Goal: Information Seeking & Learning: Compare options

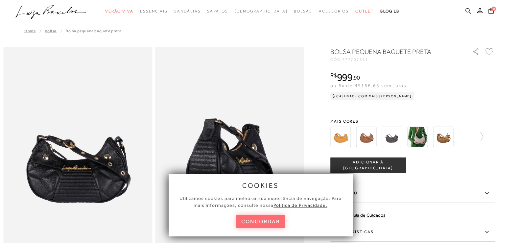
click at [249, 221] on button "concordar" at bounding box center [260, 221] width 49 height 13
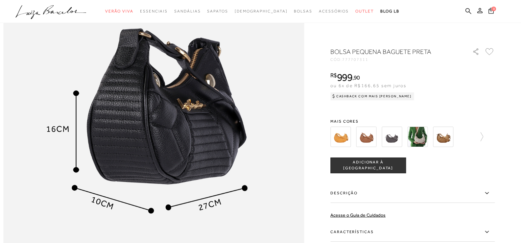
scroll to position [493, 0]
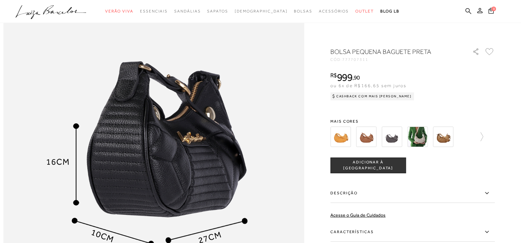
click at [348, 135] on img at bounding box center [340, 137] width 20 height 20
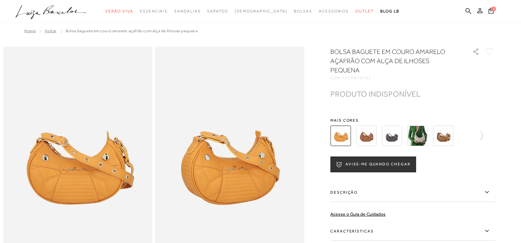
click at [372, 131] on img at bounding box center [366, 136] width 20 height 20
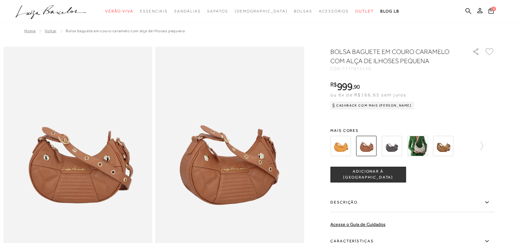
click at [392, 127] on div "BOLSA BAGUETE EM COURO CARAMELO COM ALÇA DE ILHOSES PEQUENA CÓD: 7777073140 × É…" at bounding box center [412, 180] width 164 height 267
click at [394, 147] on img at bounding box center [392, 146] width 20 height 20
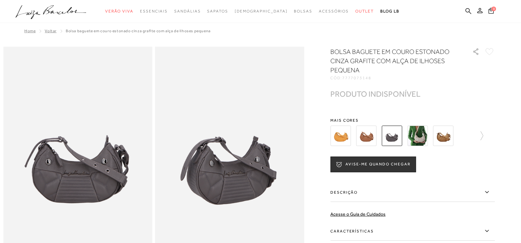
click at [452, 132] on img at bounding box center [443, 136] width 20 height 20
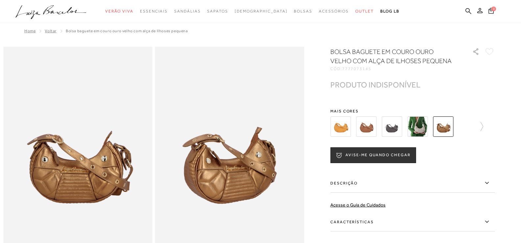
click at [426, 124] on img at bounding box center [417, 126] width 20 height 20
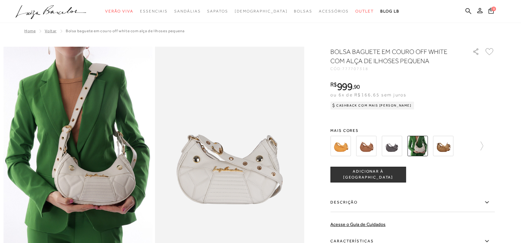
click at [395, 149] on img at bounding box center [392, 146] width 20 height 20
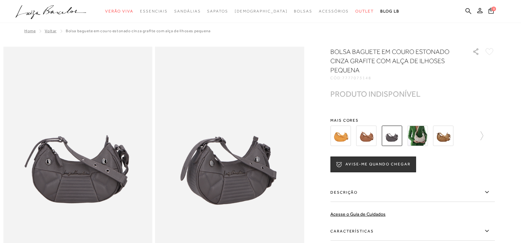
click at [368, 137] on img at bounding box center [366, 136] width 20 height 20
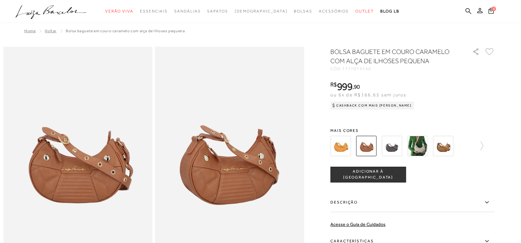
click at [344, 147] on img at bounding box center [340, 146] width 20 height 20
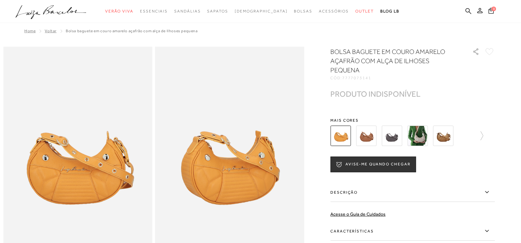
click at [366, 138] on img at bounding box center [366, 136] width 20 height 20
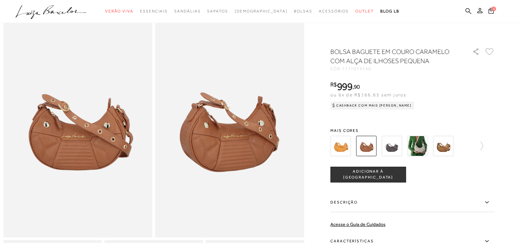
scroll to position [66, 0]
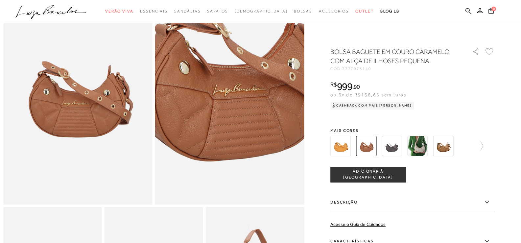
click at [229, 119] on img at bounding box center [231, 68] width 298 height 447
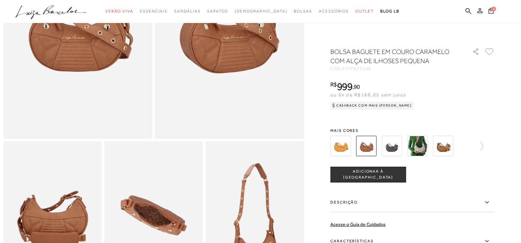
scroll to position [0, 0]
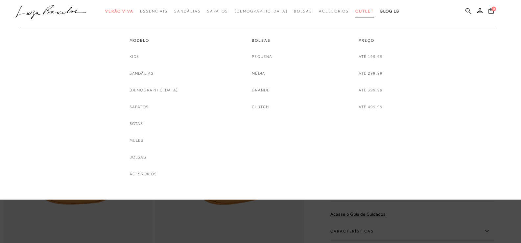
click at [355, 12] on span "Outlet" at bounding box center [364, 11] width 18 height 5
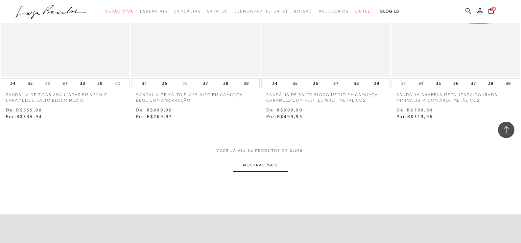
scroll to position [1414, 0]
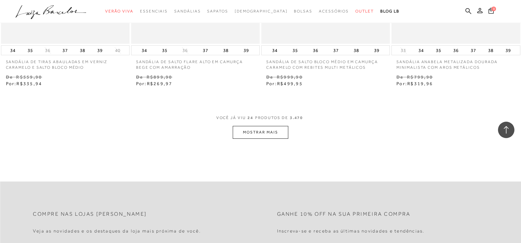
click at [265, 131] on button "MOSTRAR MAIS" at bounding box center [260, 132] width 55 height 13
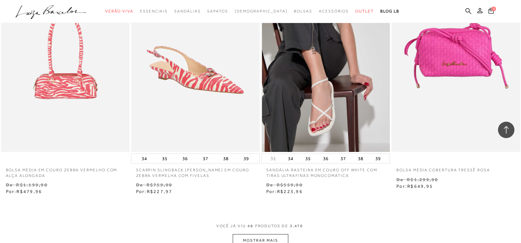
scroll to position [2860, 0]
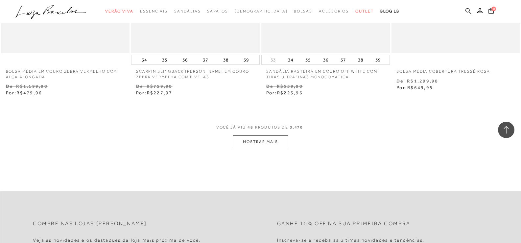
click at [253, 147] on button "MOSTRAR MAIS" at bounding box center [260, 141] width 55 height 13
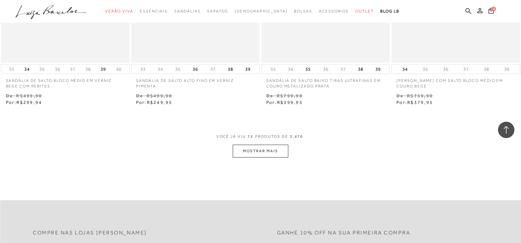
scroll to position [4340, 0]
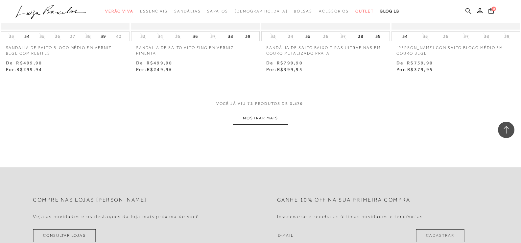
click at [258, 121] on button "MOSTRAR MAIS" at bounding box center [260, 118] width 55 height 13
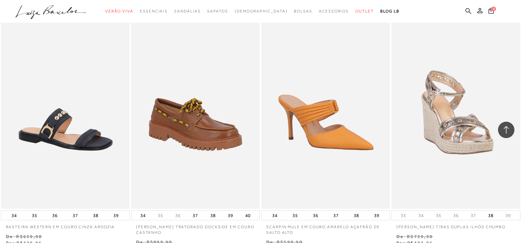
scroll to position [5820, 0]
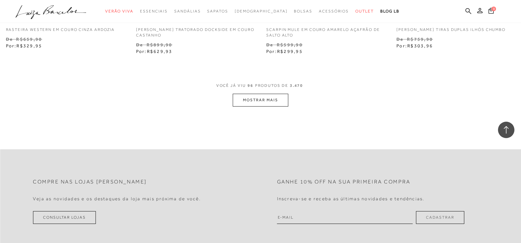
click at [261, 99] on button "MOSTRAR MAIS" at bounding box center [260, 100] width 55 height 13
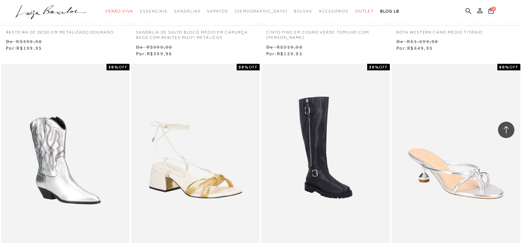
scroll to position [7200, 0]
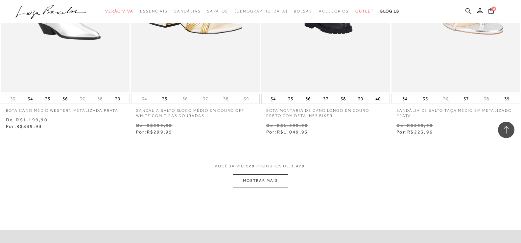
click at [266, 174] on button "MOSTRAR MAIS" at bounding box center [260, 180] width 55 height 13
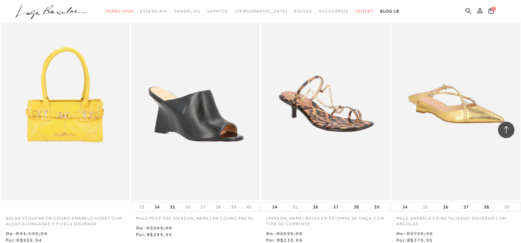
scroll to position [8680, 0]
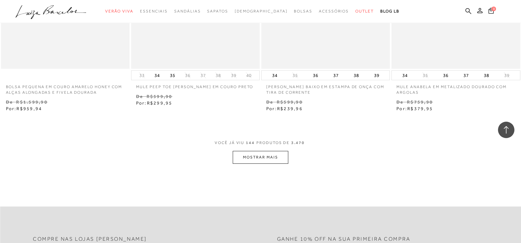
click at [267, 151] on button "MOSTRAR MAIS" at bounding box center [260, 157] width 55 height 13
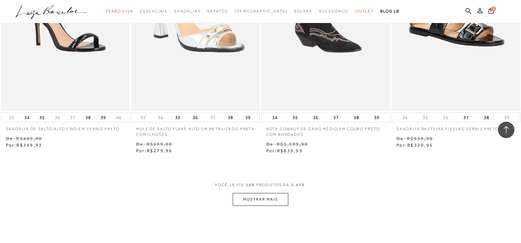
scroll to position [10160, 0]
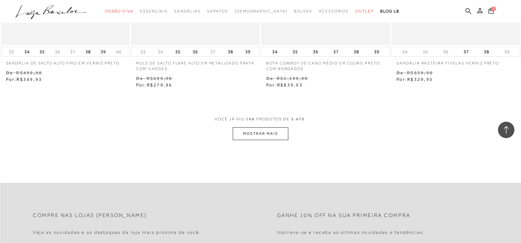
click at [276, 129] on button "MOSTRAR MAIS" at bounding box center [260, 133] width 55 height 13
